Goal: Task Accomplishment & Management: Manage account settings

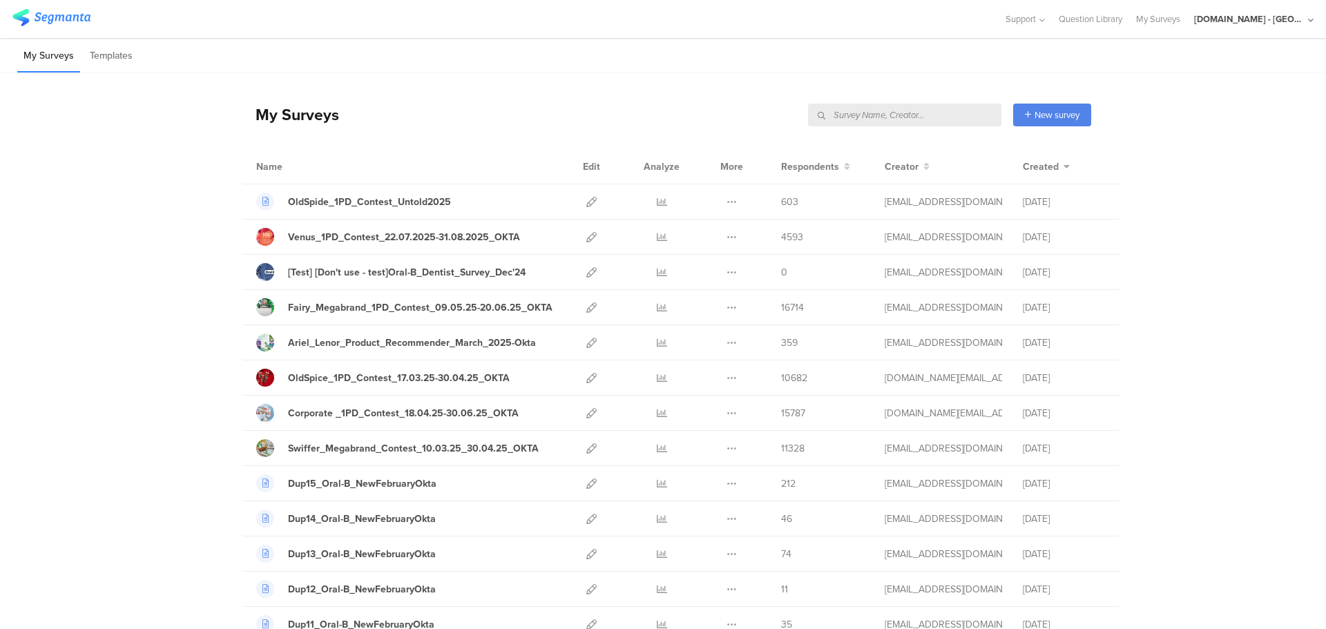
click at [928, 113] on input "text" at bounding box center [904, 115] width 193 height 23
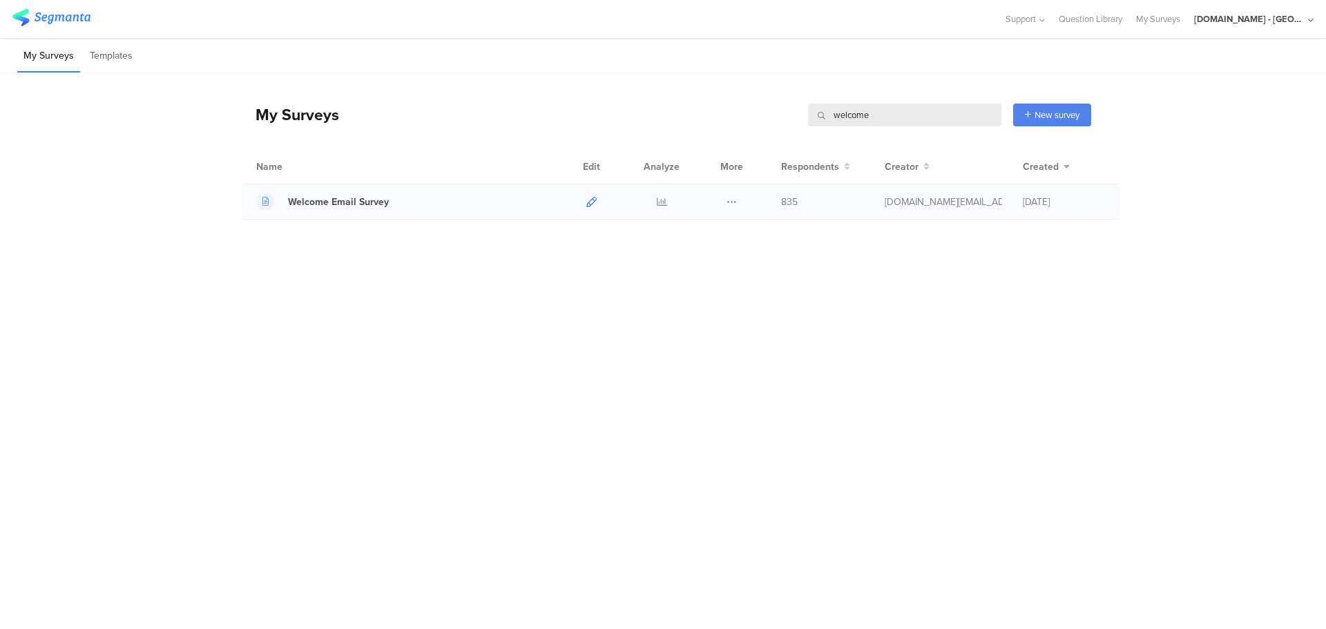
click at [590, 202] on icon at bounding box center [591, 202] width 10 height 10
drag, startPoint x: 879, startPoint y: 118, endPoint x: 719, endPoint y: 131, distance: 160.7
click at [719, 131] on div "My Surveys welcome welcome New survey Start from scratch Choose from templates" at bounding box center [666, 114] width 849 height 55
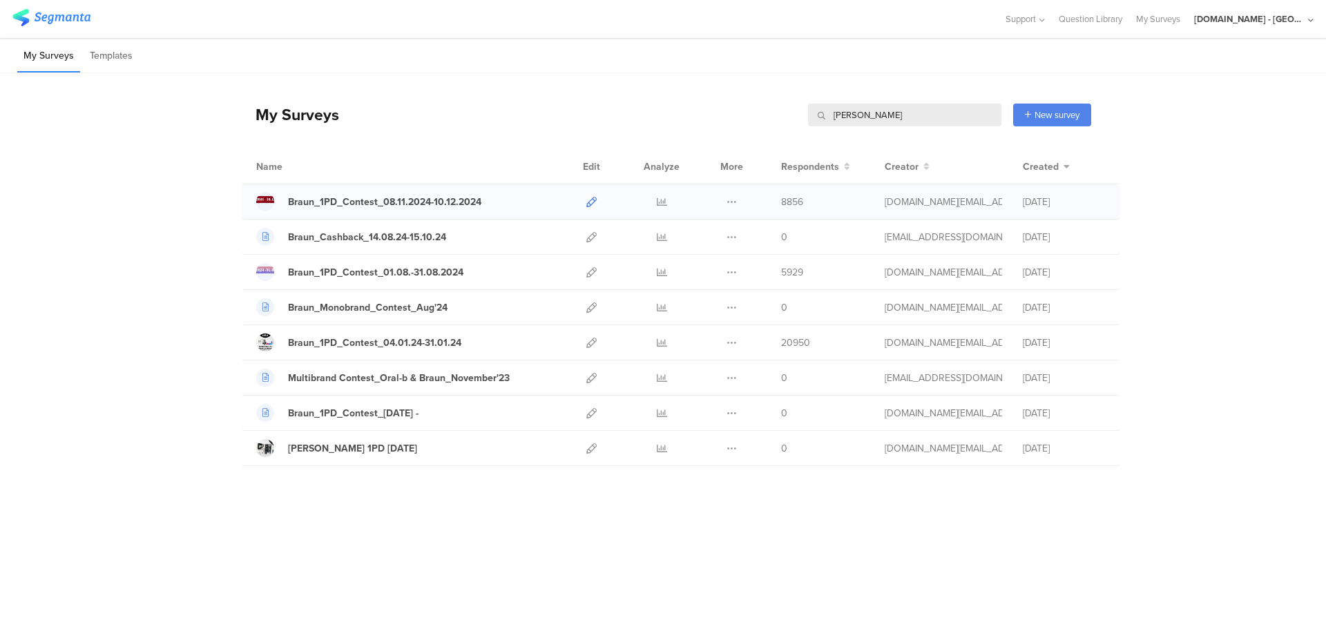
click at [591, 200] on icon at bounding box center [591, 202] width 10 height 10
drag, startPoint x: 852, startPoint y: 117, endPoint x: 737, endPoint y: 117, distance: 115.3
click at [737, 117] on div "My Surveys braun braun New survey Start from scratch Choose from templates" at bounding box center [666, 114] width 849 height 55
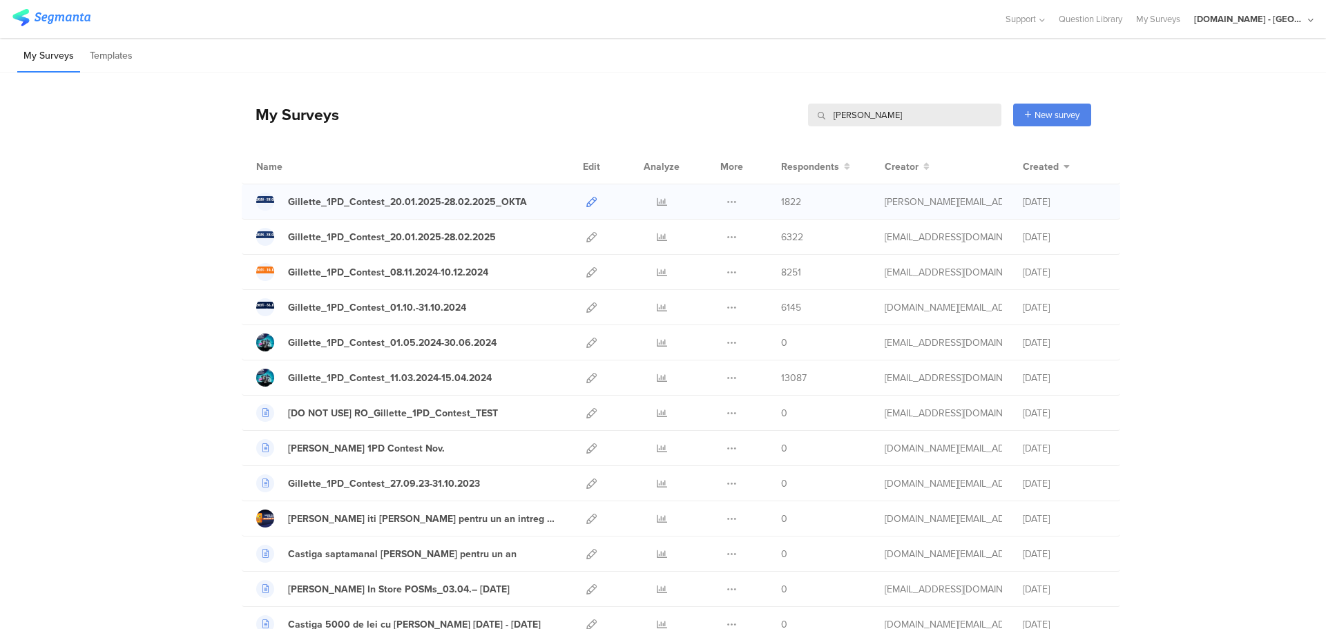
click at [589, 200] on icon at bounding box center [591, 202] width 10 height 10
drag, startPoint x: 831, startPoint y: 110, endPoint x: 789, endPoint y: 113, distance: 42.9
click at [793, 115] on div "My Surveys gillette gillette New survey Start from scratch Choose from templates" at bounding box center [666, 114] width 849 height 55
type input "venus"
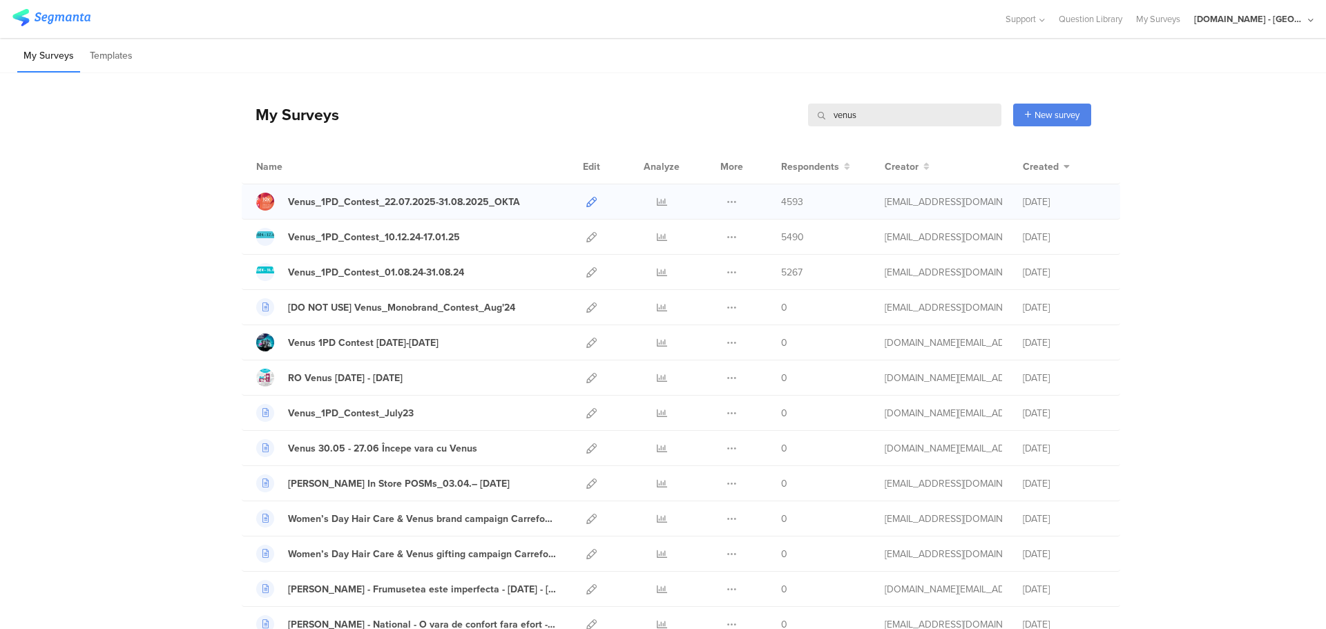
click at [590, 202] on icon at bounding box center [591, 202] width 10 height 10
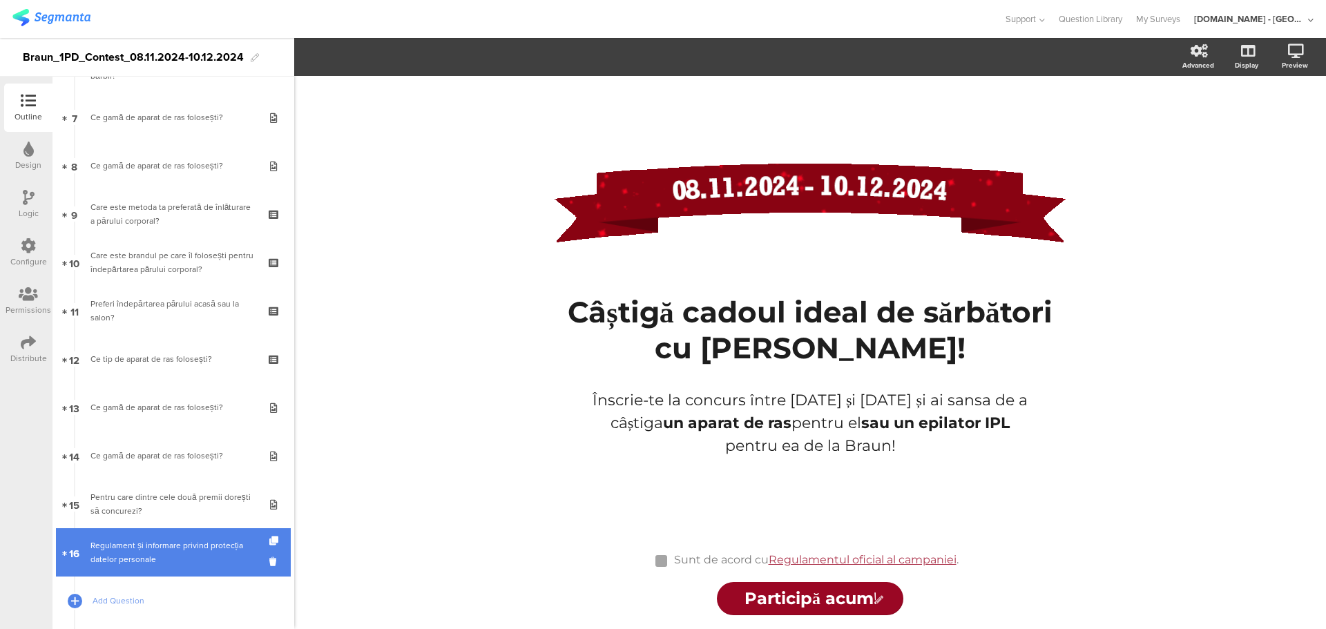
scroll to position [345, 0]
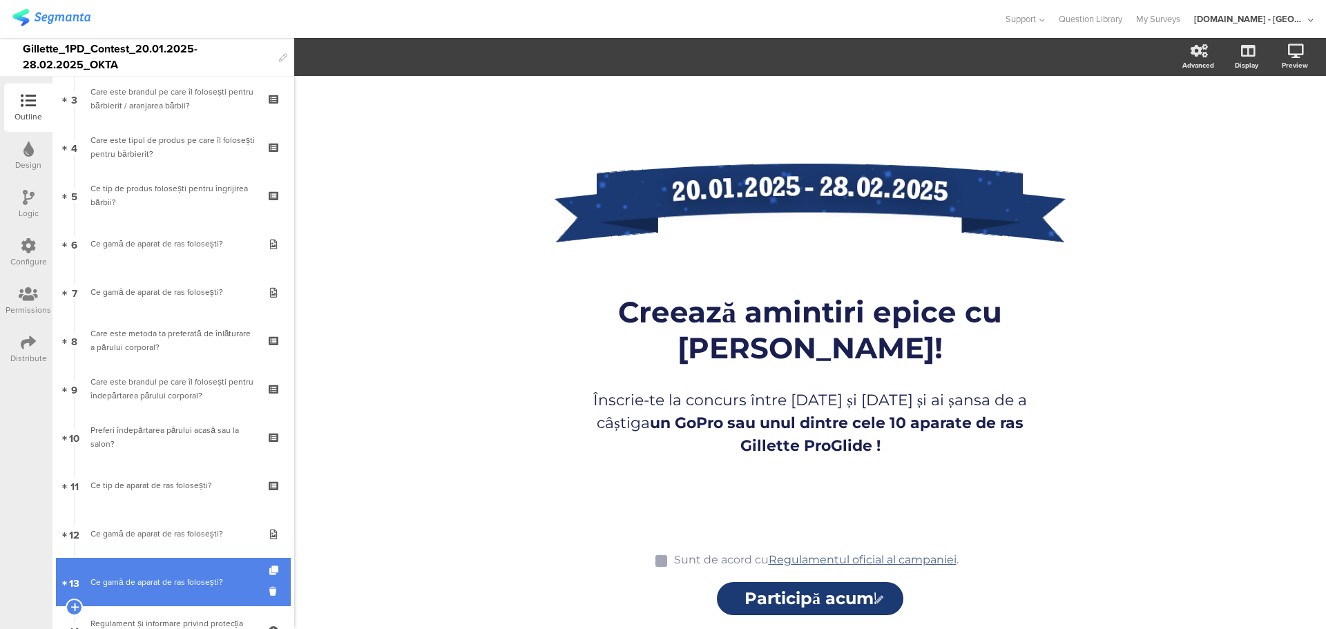
scroll to position [276, 0]
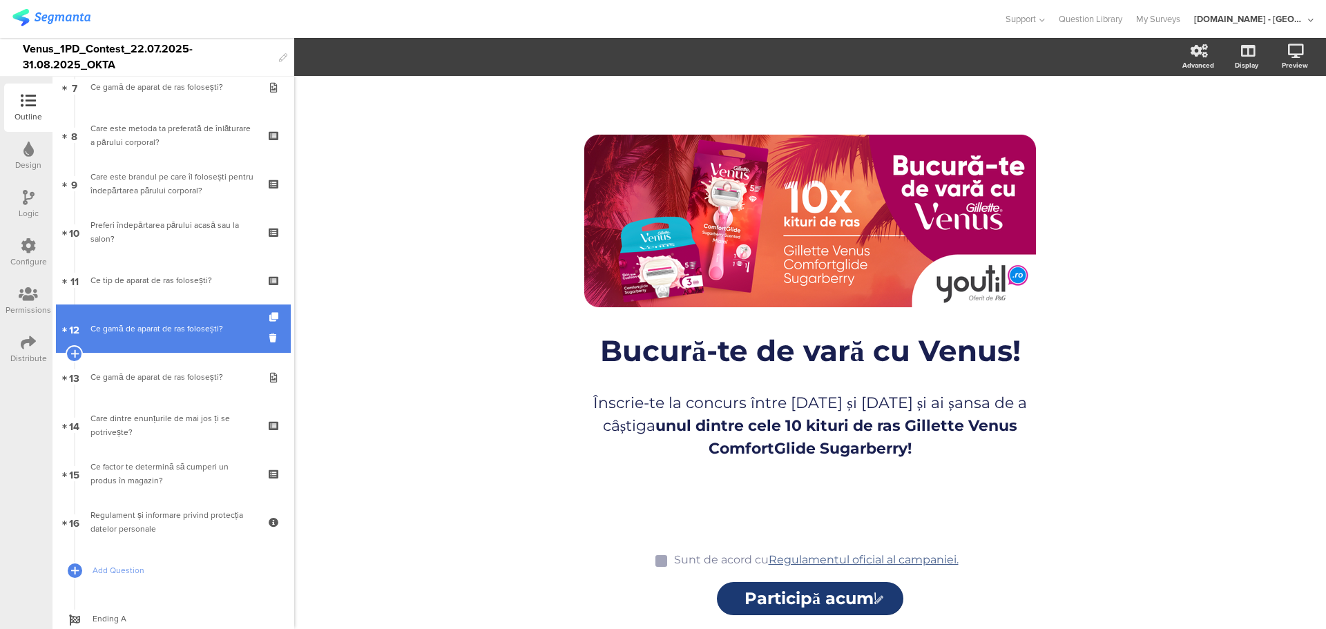
scroll to position [335, 0]
